Goal: Task Accomplishment & Management: Complete application form

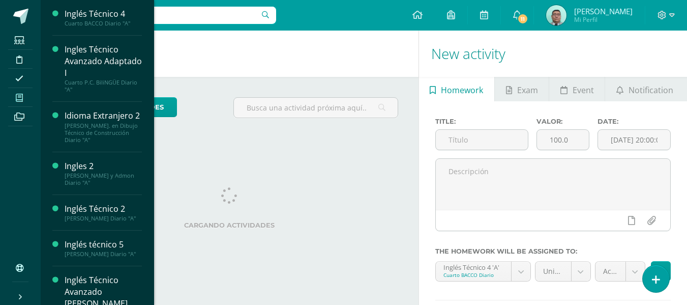
click at [16, 96] on icon at bounding box center [19, 98] width 7 height 8
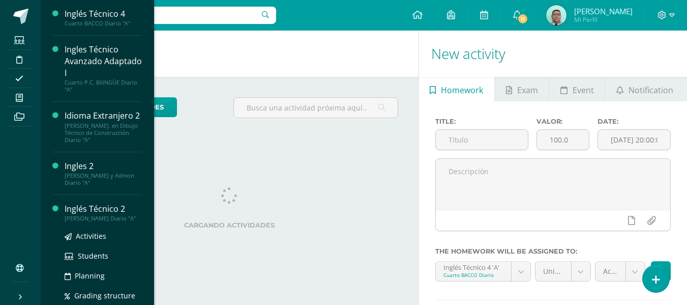
click at [85, 215] on div "Inglés Técnico 2" at bounding box center [103, 209] width 77 height 12
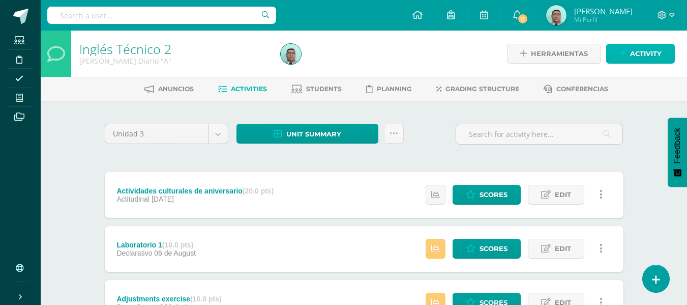
click at [631, 60] on span "Activity" at bounding box center [646, 53] width 32 height 19
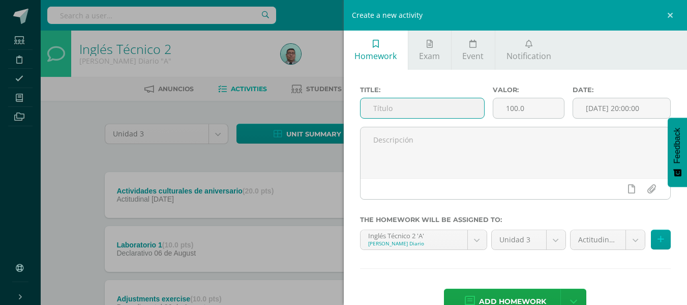
click at [457, 112] on input "text" at bounding box center [422, 108] width 124 height 20
type input "Laboratorio"
type input "10"
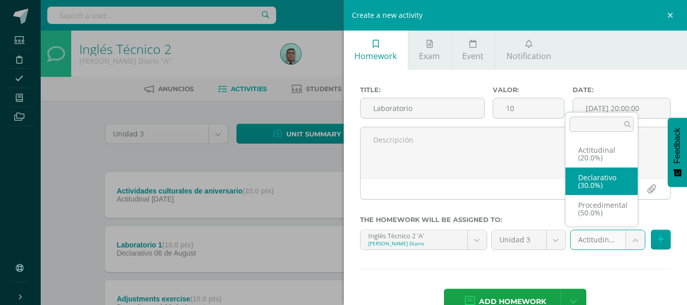
select select "79951"
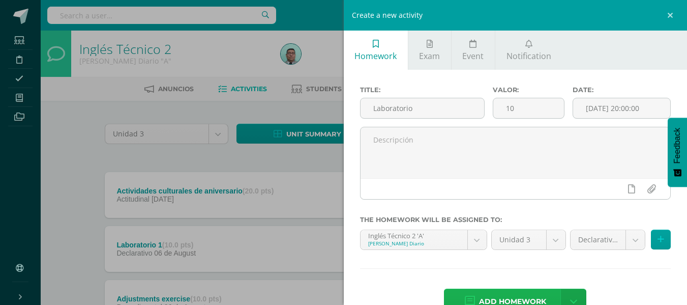
click at [513, 295] on span "Add homework" at bounding box center [512, 301] width 67 height 25
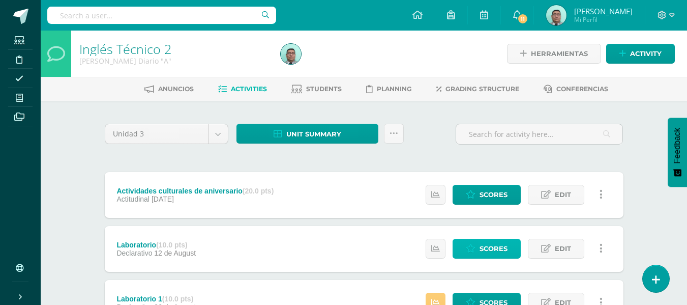
click at [479, 244] on link "Scores" at bounding box center [486, 248] width 68 height 20
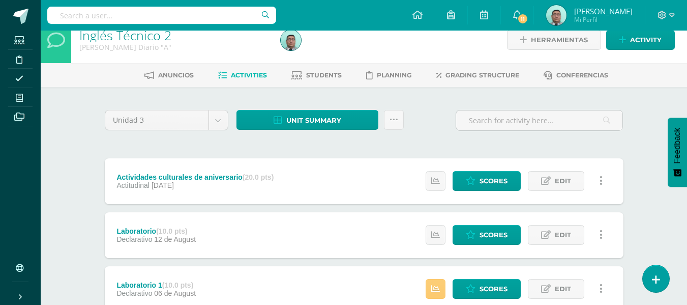
scroll to position [33, 0]
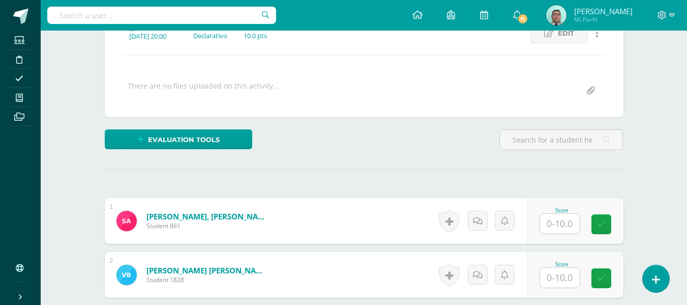
scroll to position [156, 0]
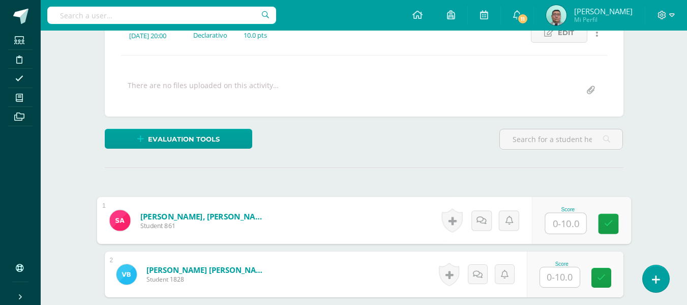
click at [553, 227] on input "text" at bounding box center [565, 223] width 41 height 20
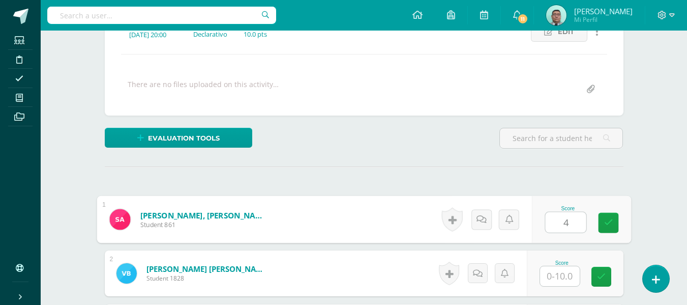
type input "4"
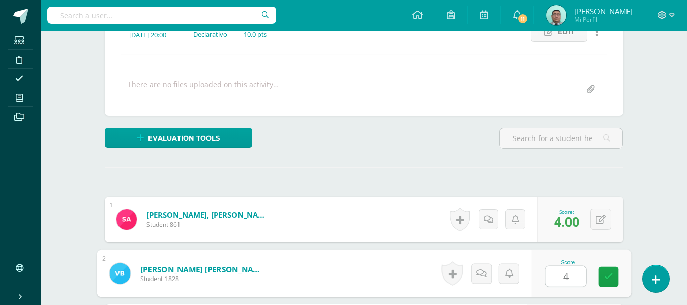
type input "4"
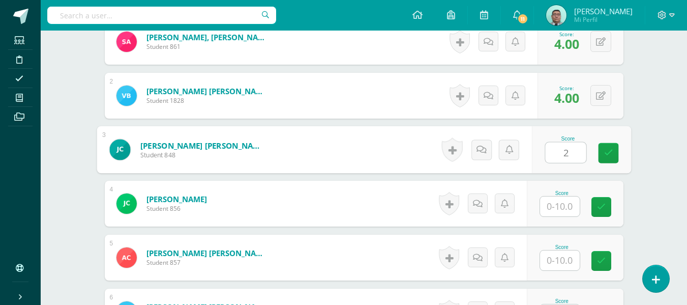
type input "2"
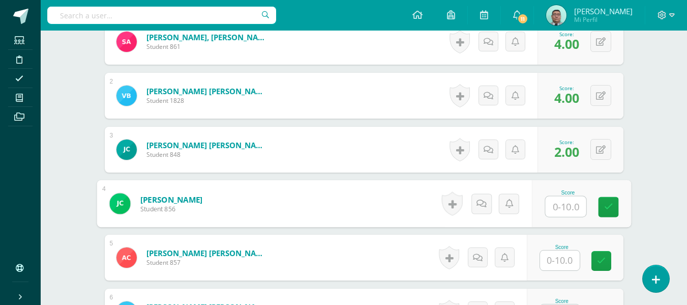
type input "t"
type input "2"
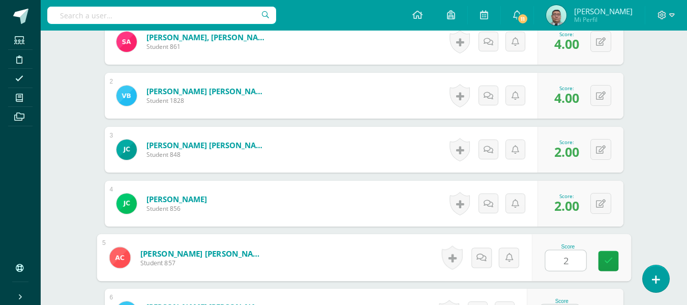
type input "2"
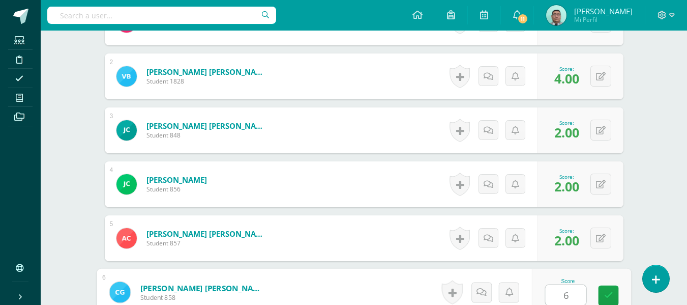
type input "6"
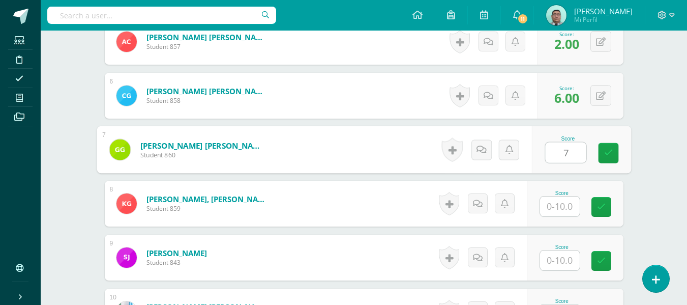
type input "7"
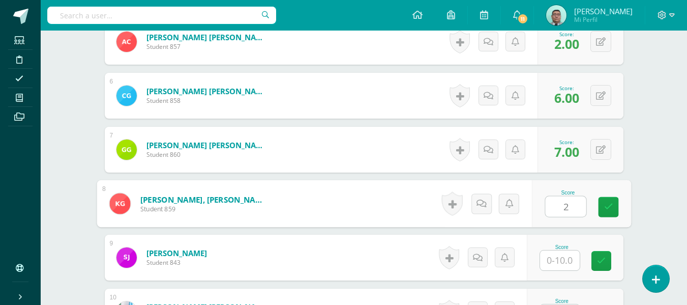
type input "2"
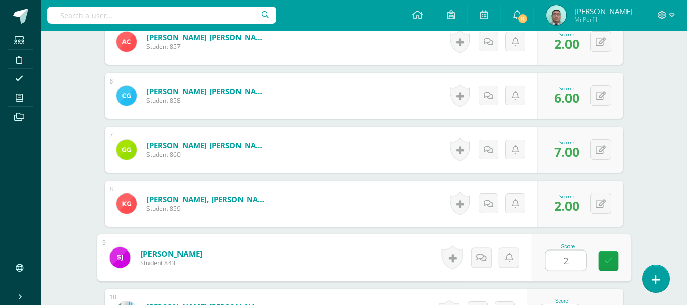
type input "2"
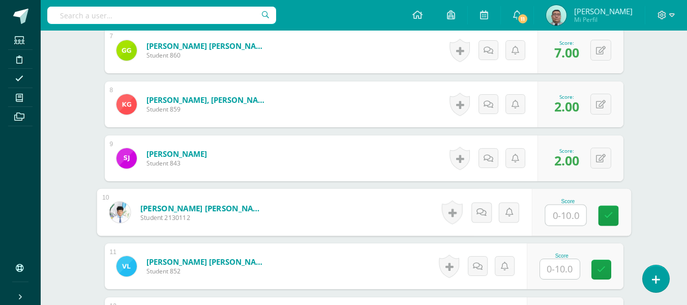
scroll to position [658, 0]
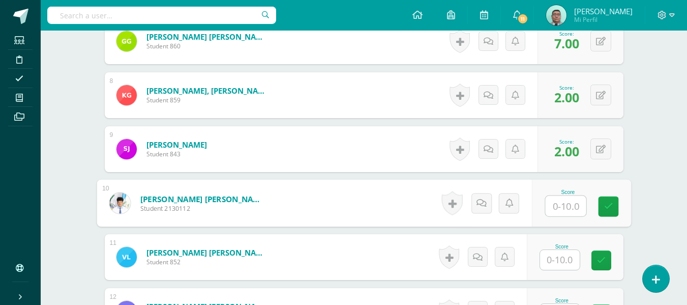
click at [566, 263] on input "text" at bounding box center [560, 260] width 40 height 20
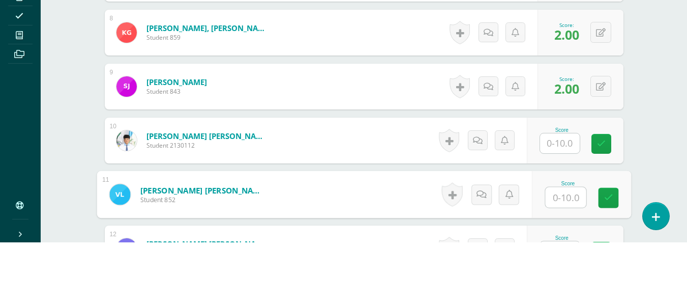
scroll to position [685, 0]
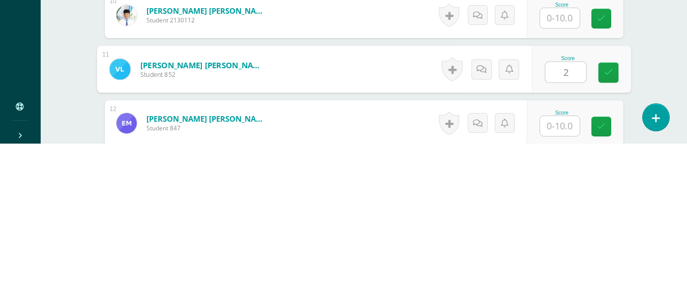
type input "2"
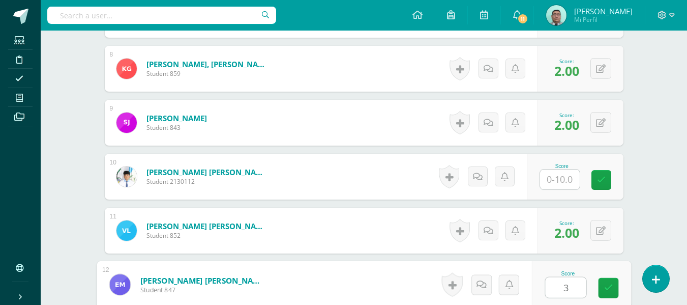
type input "3"
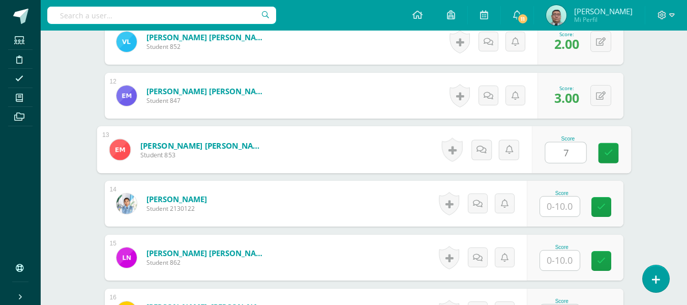
type input "7"
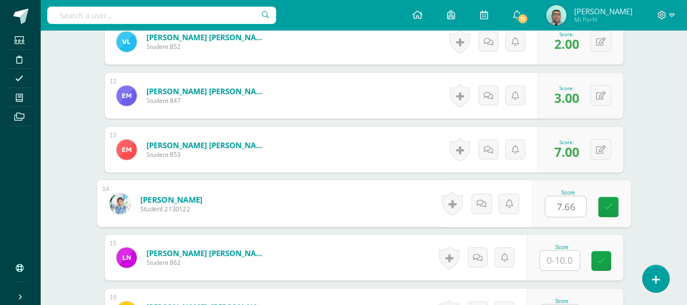
type input "7.66"
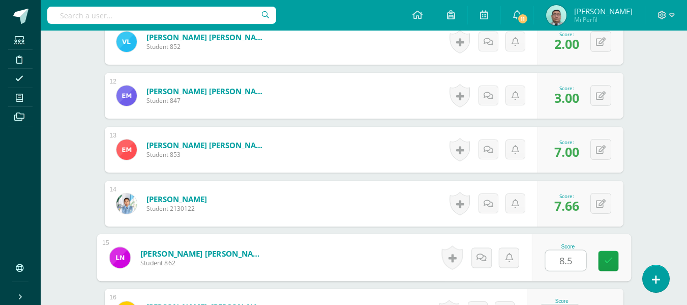
type input "8.5"
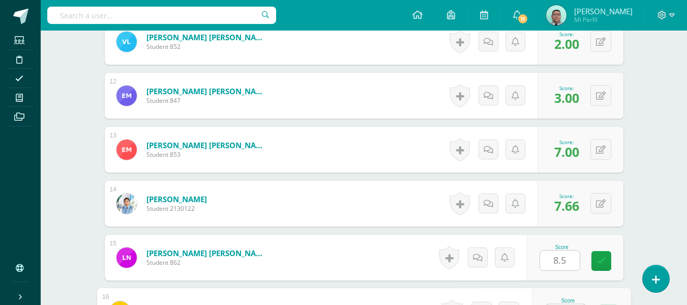
scroll to position [893, 0]
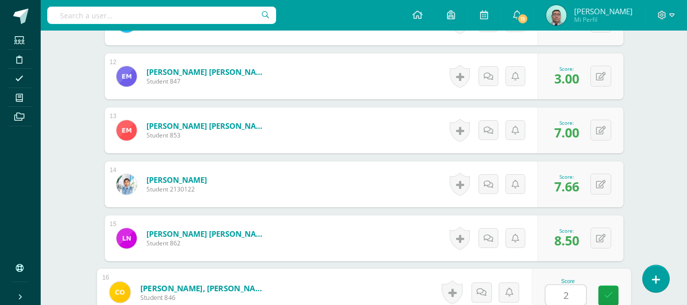
type input "2"
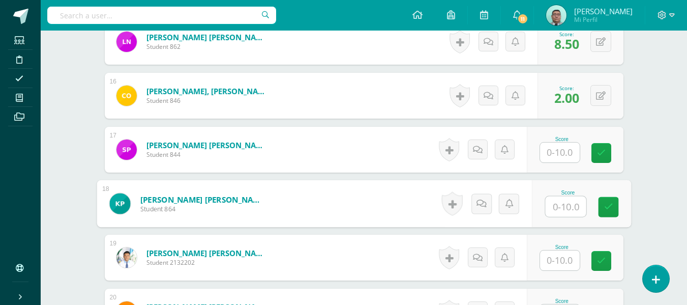
click at [570, 203] on input "text" at bounding box center [565, 206] width 41 height 20
type input "4.66"
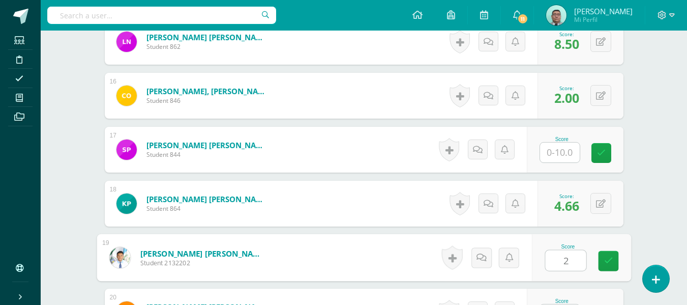
type input "2"
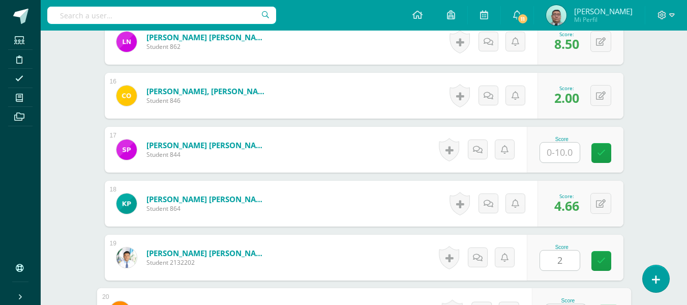
scroll to position [1108, 0]
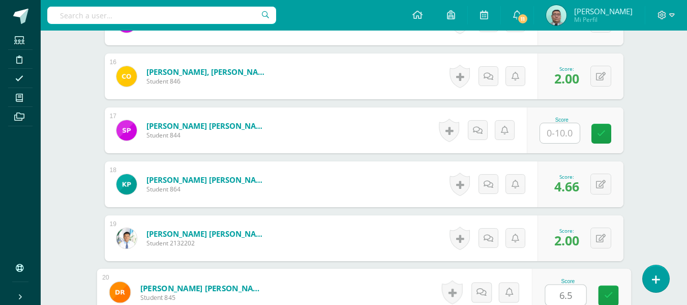
type input "6.5"
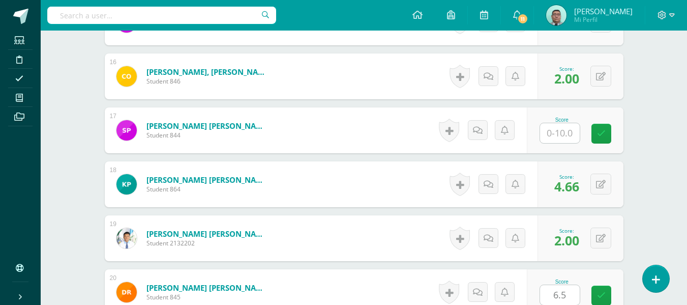
scroll to position [1305, 0]
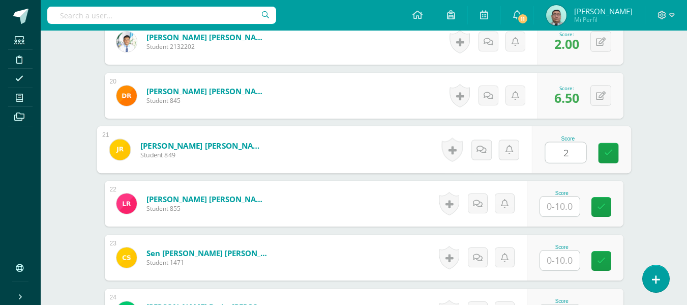
type input "2"
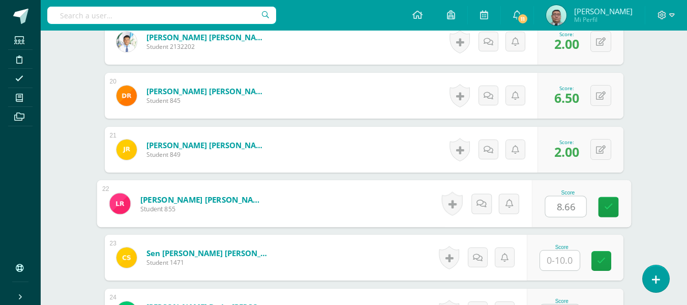
type input "8.66"
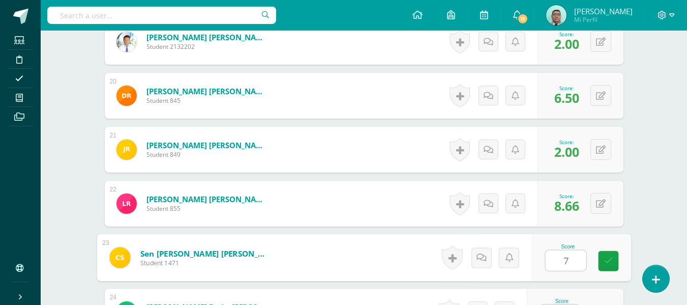
type input "7"
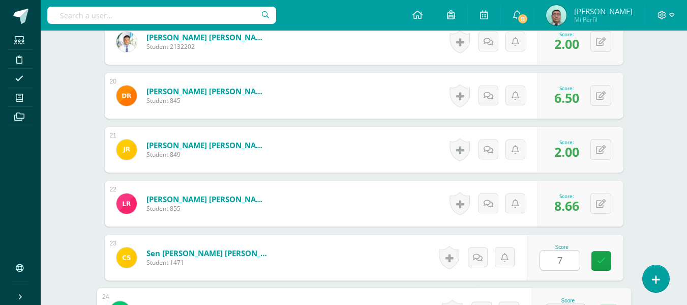
scroll to position [1324, 0]
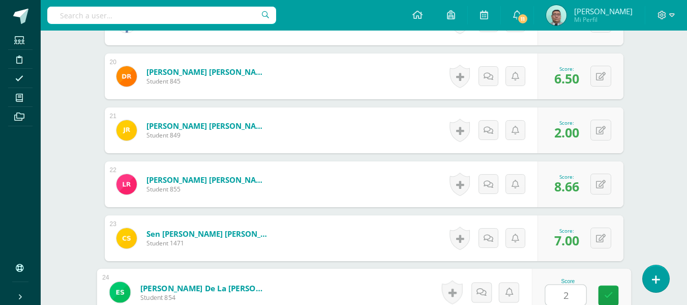
type input "2"
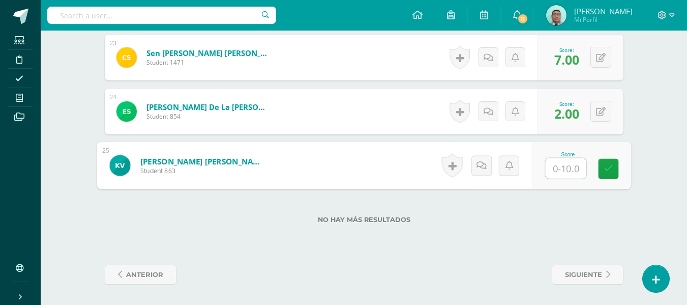
type input "2"
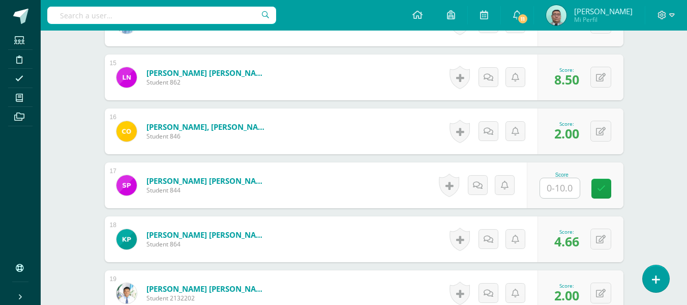
scroll to position [1054, 0]
click at [558, 183] on input "text" at bounding box center [560, 187] width 40 height 20
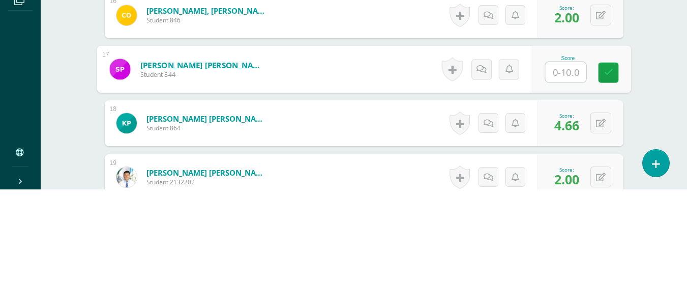
type input "2"
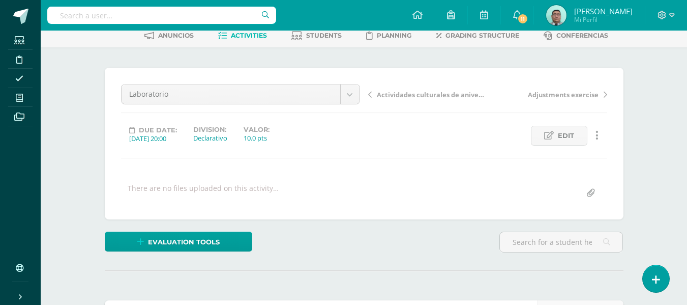
scroll to position [33, 0]
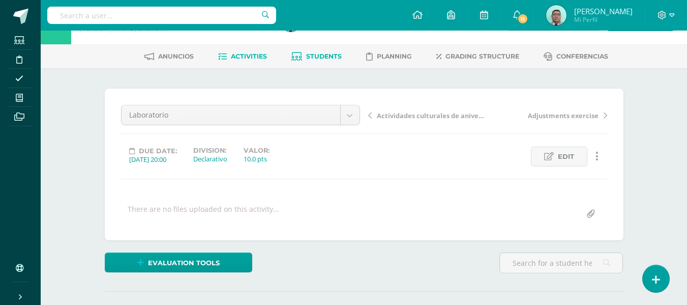
click at [334, 52] on link "Students" at bounding box center [316, 56] width 50 height 16
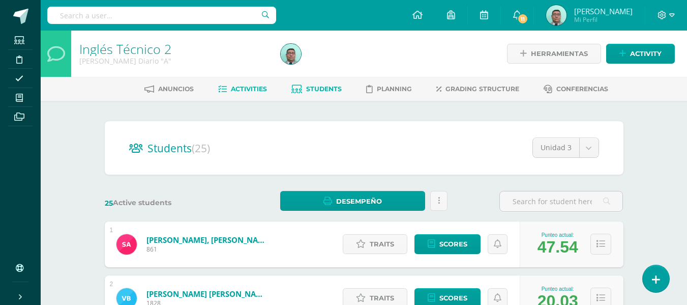
click at [248, 87] on span "Activities" at bounding box center [249, 89] width 36 height 8
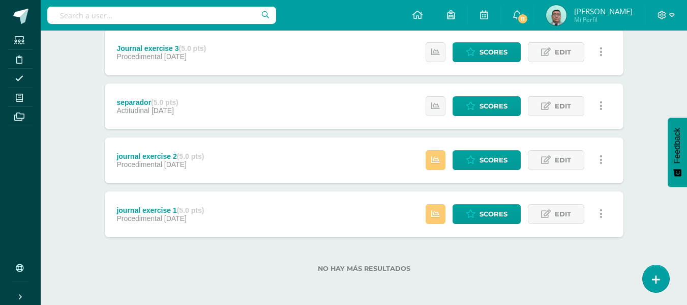
scroll to position [411, 0]
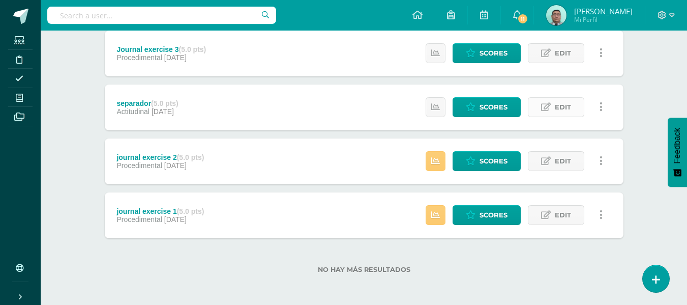
click at [557, 103] on span "Edit" at bounding box center [563, 107] width 16 height 19
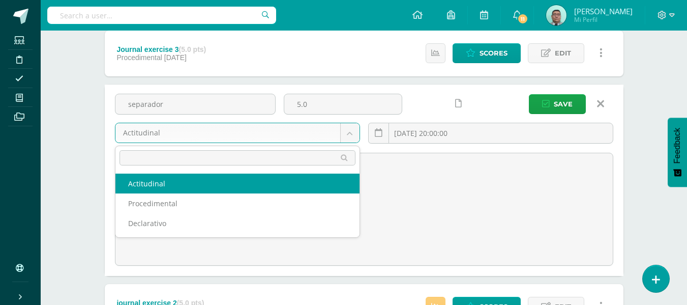
click at [354, 141] on body "Students Discipline Attendance My courses Archivos Soporte Help Reportar un pro…" at bounding box center [343, 20] width 687 height 862
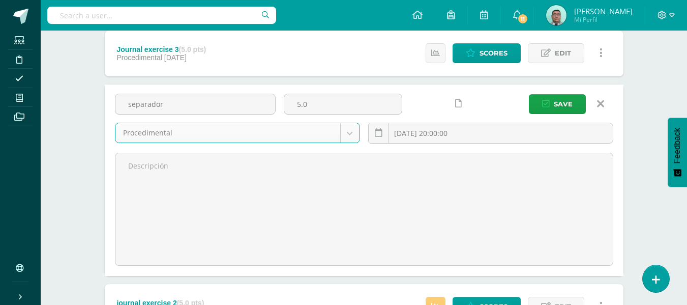
select select "79952"
click at [262, 203] on textarea at bounding box center [363, 209] width 497 height 112
click at [551, 98] on button "Save" at bounding box center [557, 104] width 57 height 20
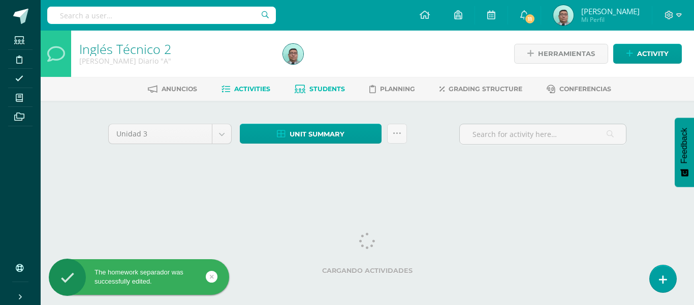
click at [336, 88] on span "Students" at bounding box center [328, 89] width 36 height 8
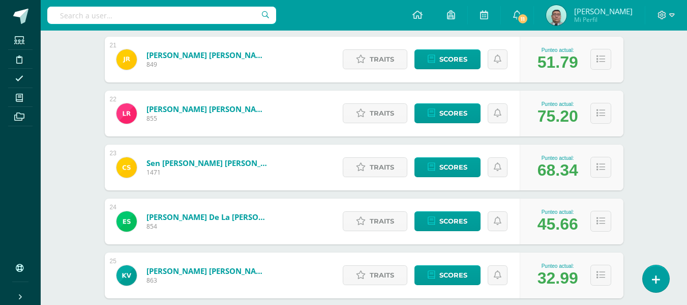
scroll to position [1323, 0]
